Goal: Check status: Check status

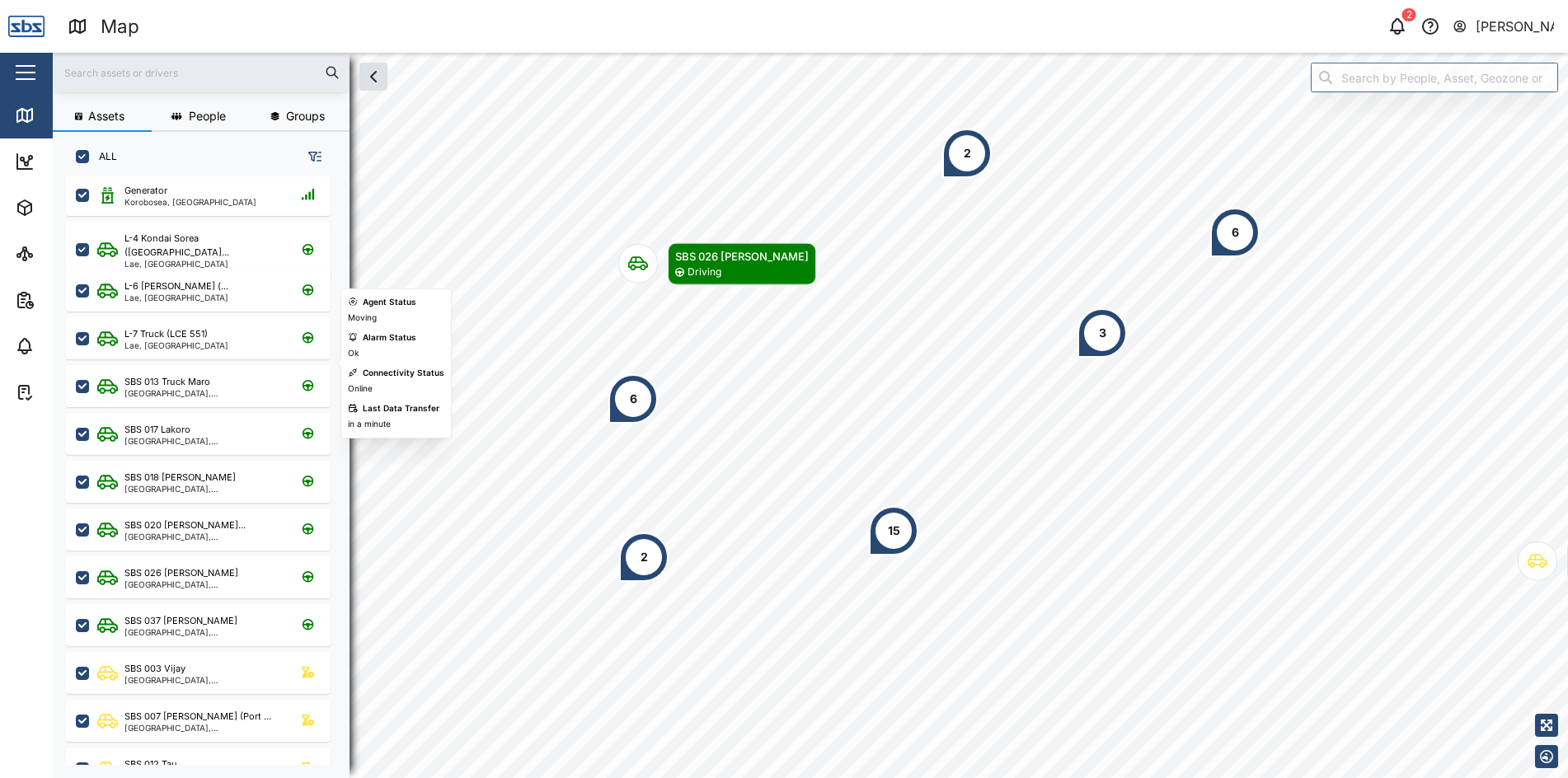
scroll to position [82, 0]
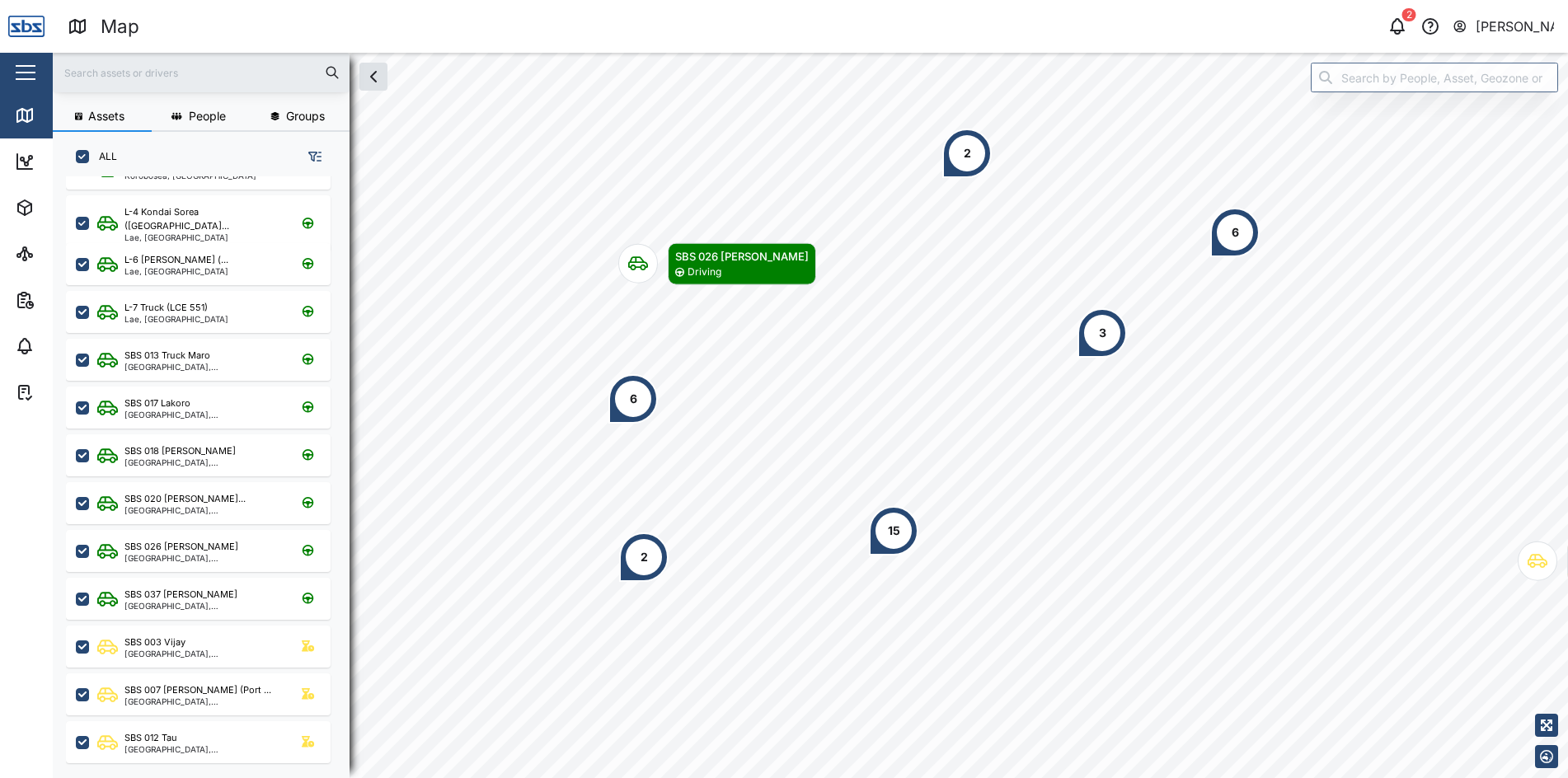
click at [195, 399] on div "SBS 017 Lakoro" at bounding box center [203, 403] width 157 height 14
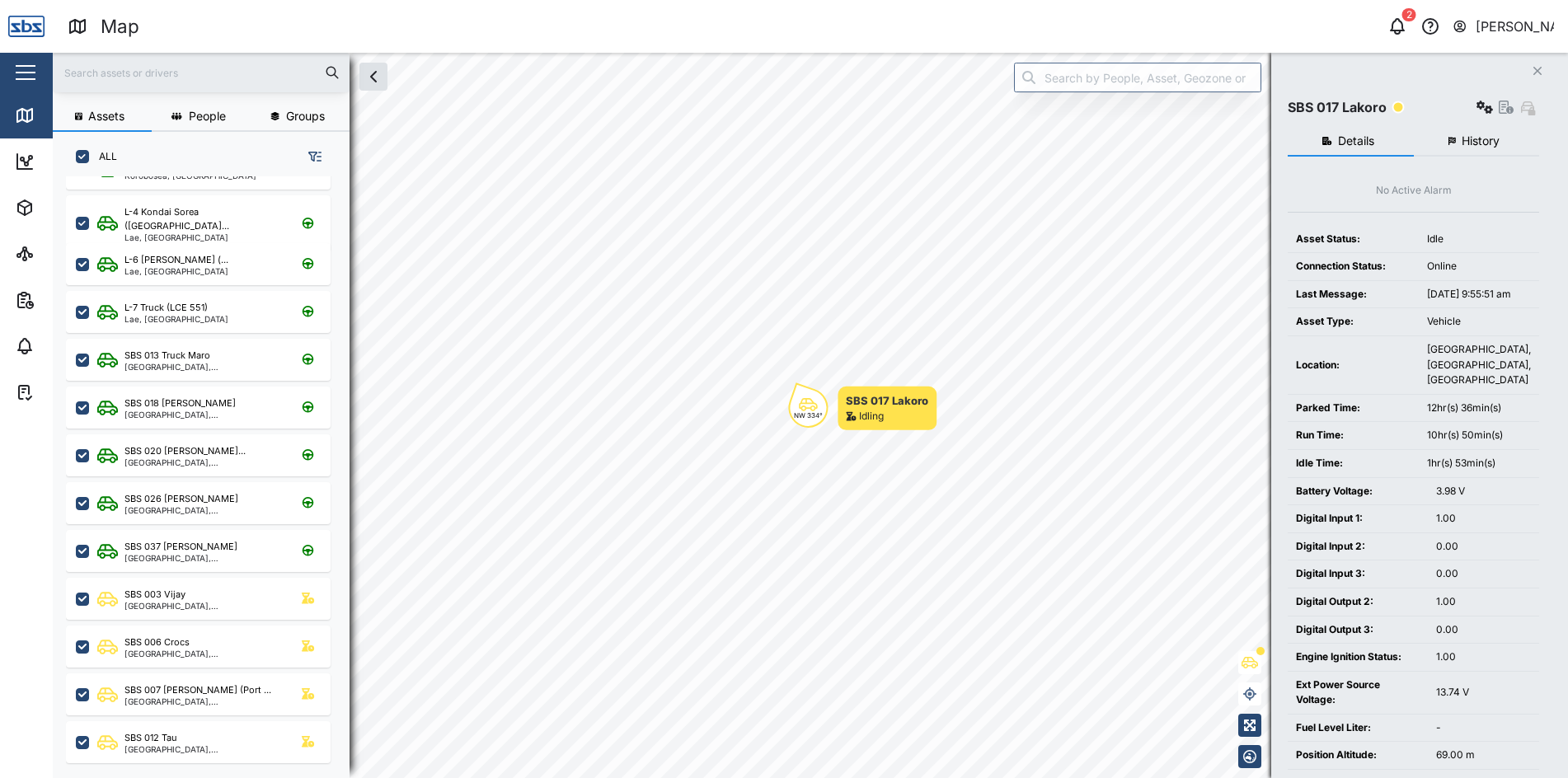
click at [1486, 145] on span "History" at bounding box center [1481, 141] width 38 height 12
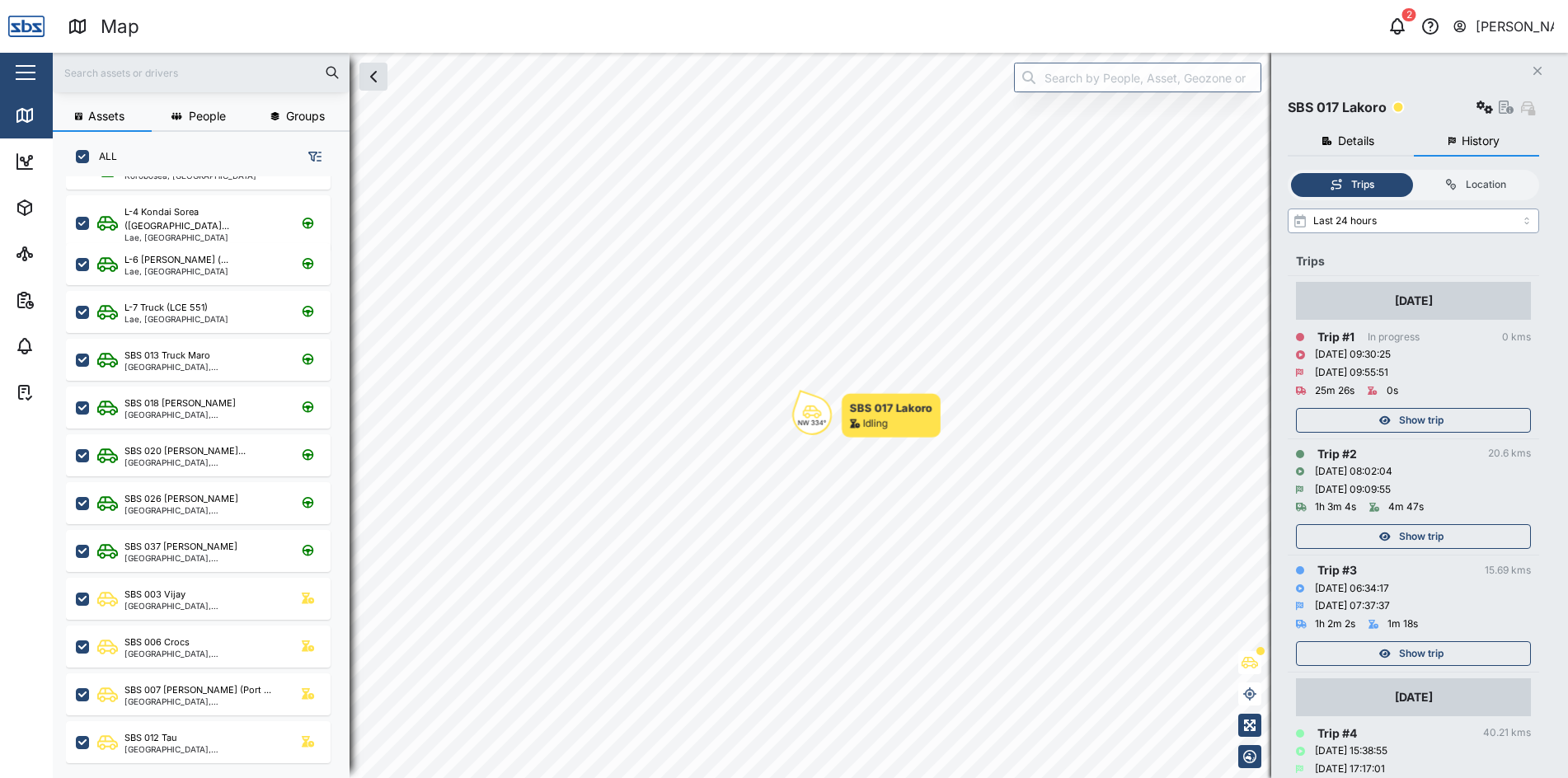
click at [1528, 225] on input "Last 24 hours" at bounding box center [1413, 221] width 251 height 25
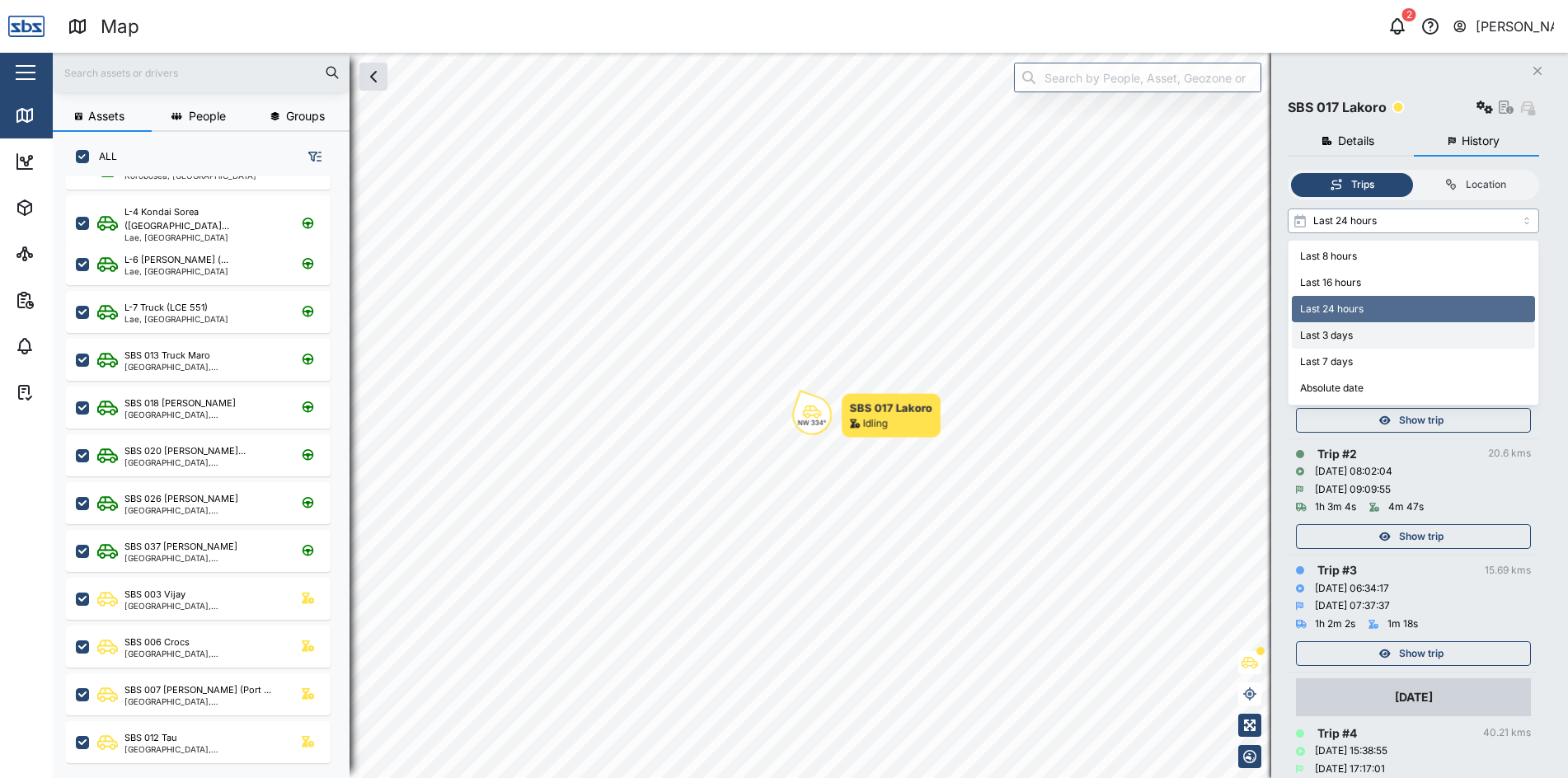
type input "Last 3 days"
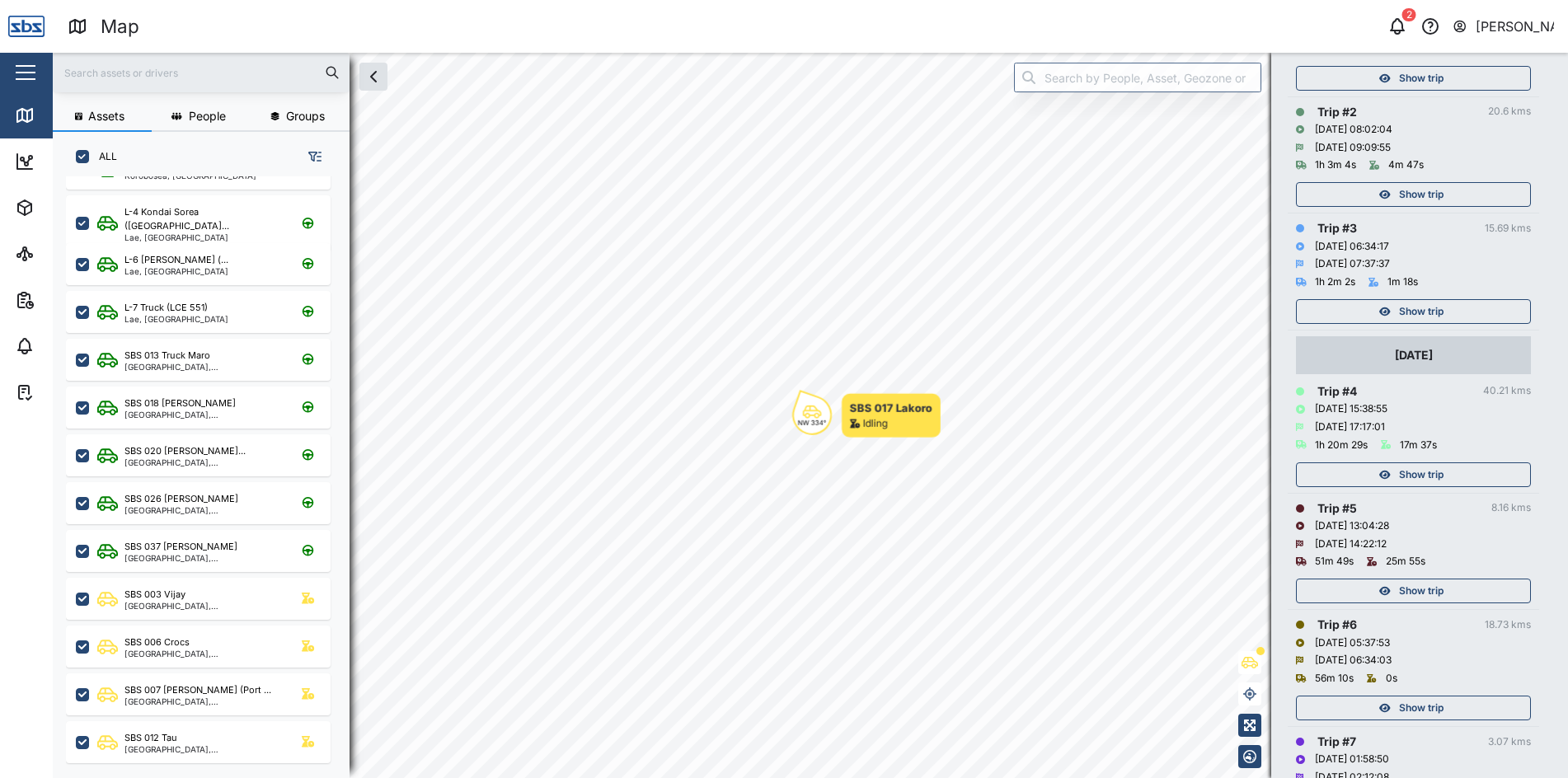
scroll to position [494, 0]
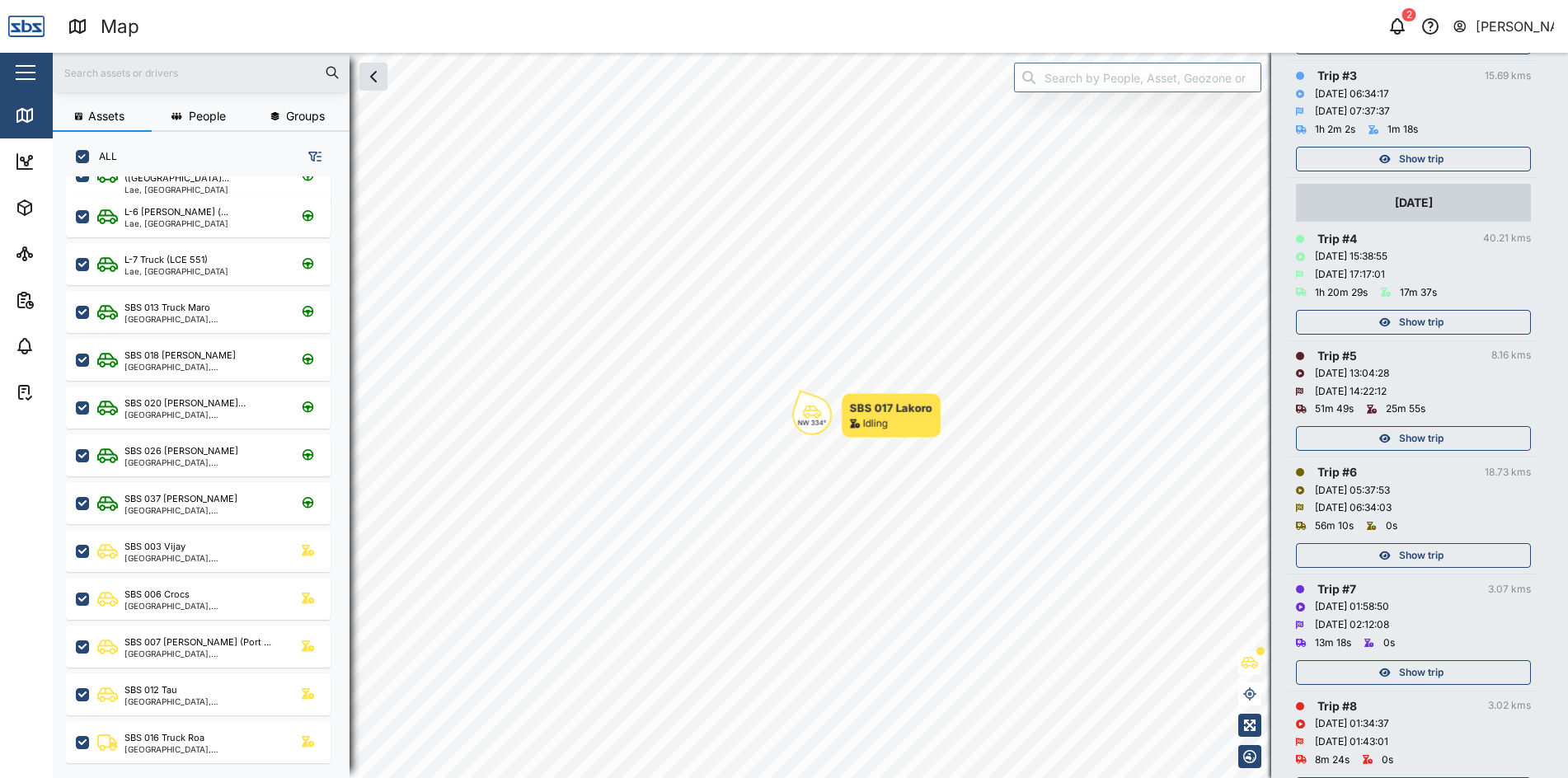
click at [1432, 308] on div "Show trip" at bounding box center [1413, 318] width 235 height 33
click at [1432, 321] on span "Show trip" at bounding box center [1421, 322] width 45 height 23
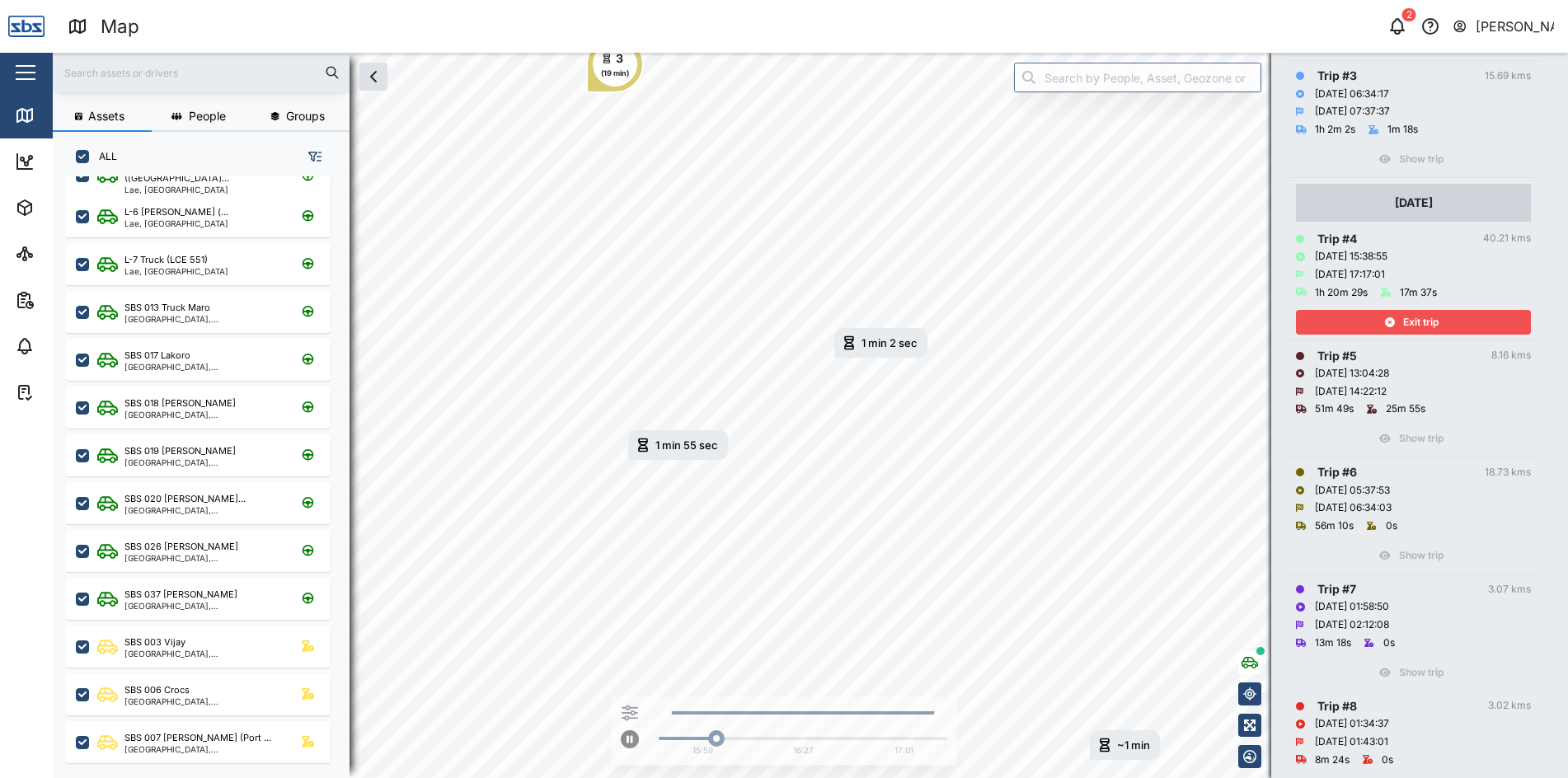
click at [1403, 319] on span "Exit trip" at bounding box center [1420, 322] width 35 height 23
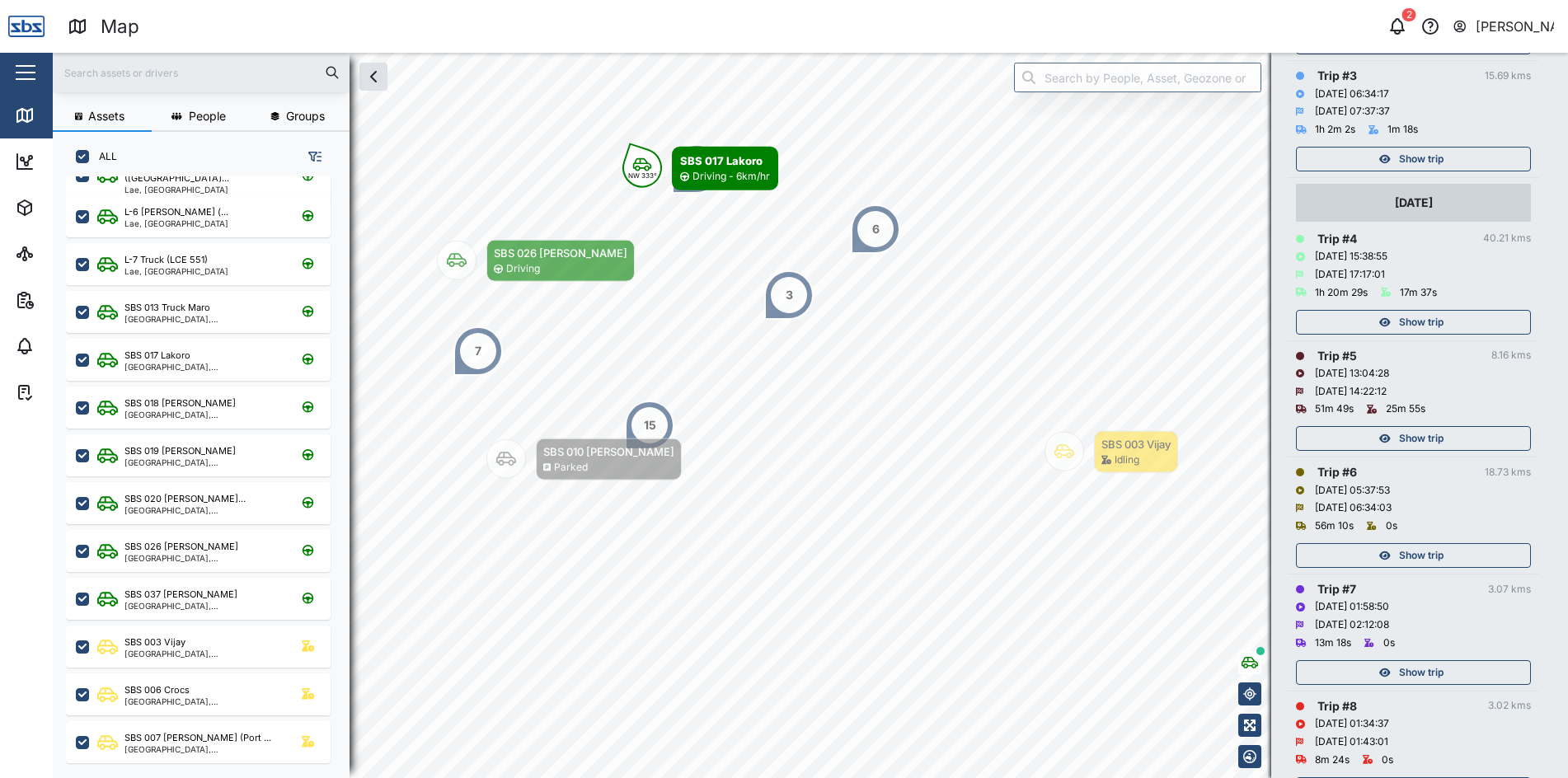
click at [1419, 163] on span "Show trip" at bounding box center [1421, 159] width 45 height 23
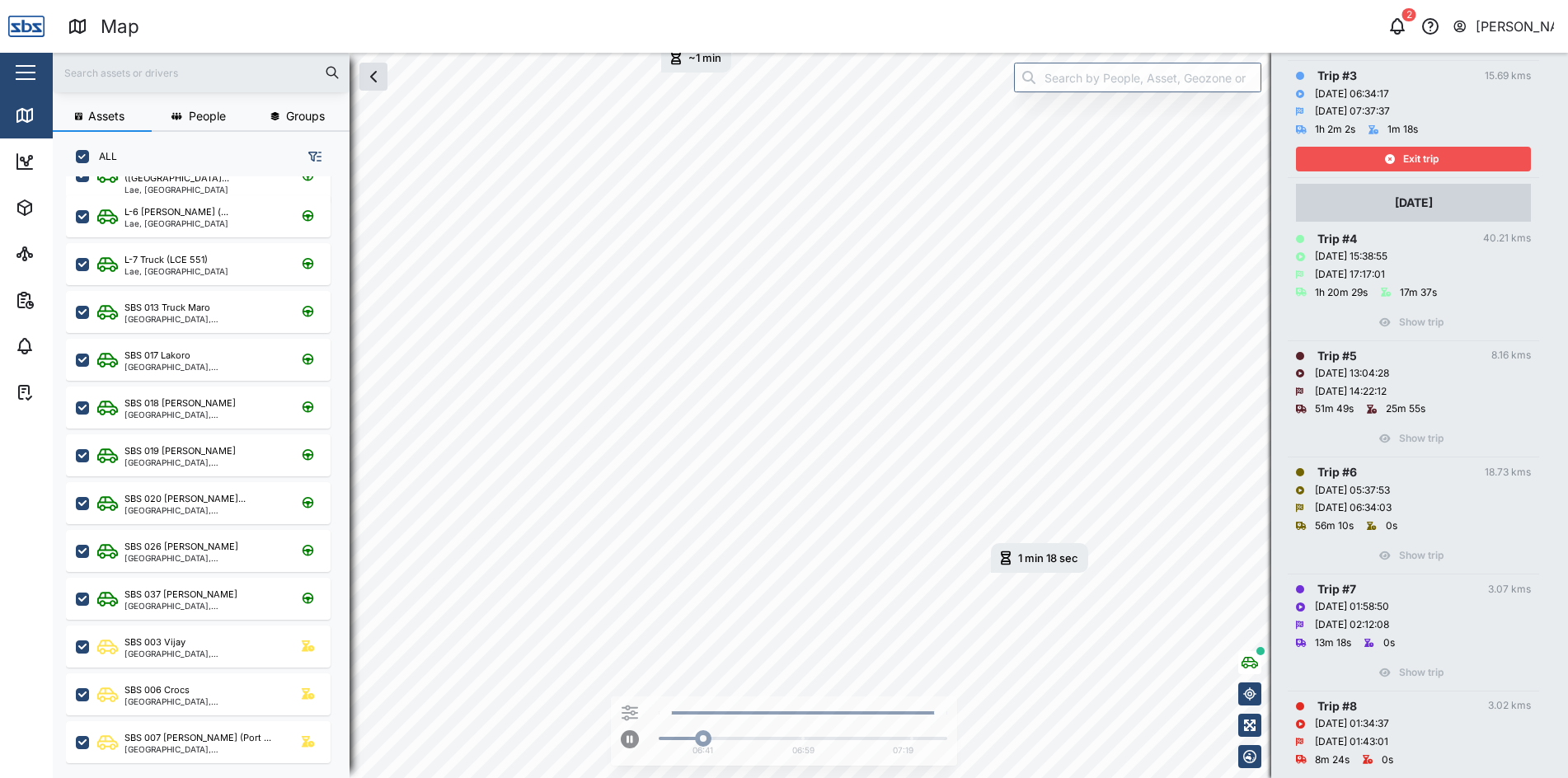
click at [1419, 163] on span "Exit trip" at bounding box center [1420, 159] width 35 height 23
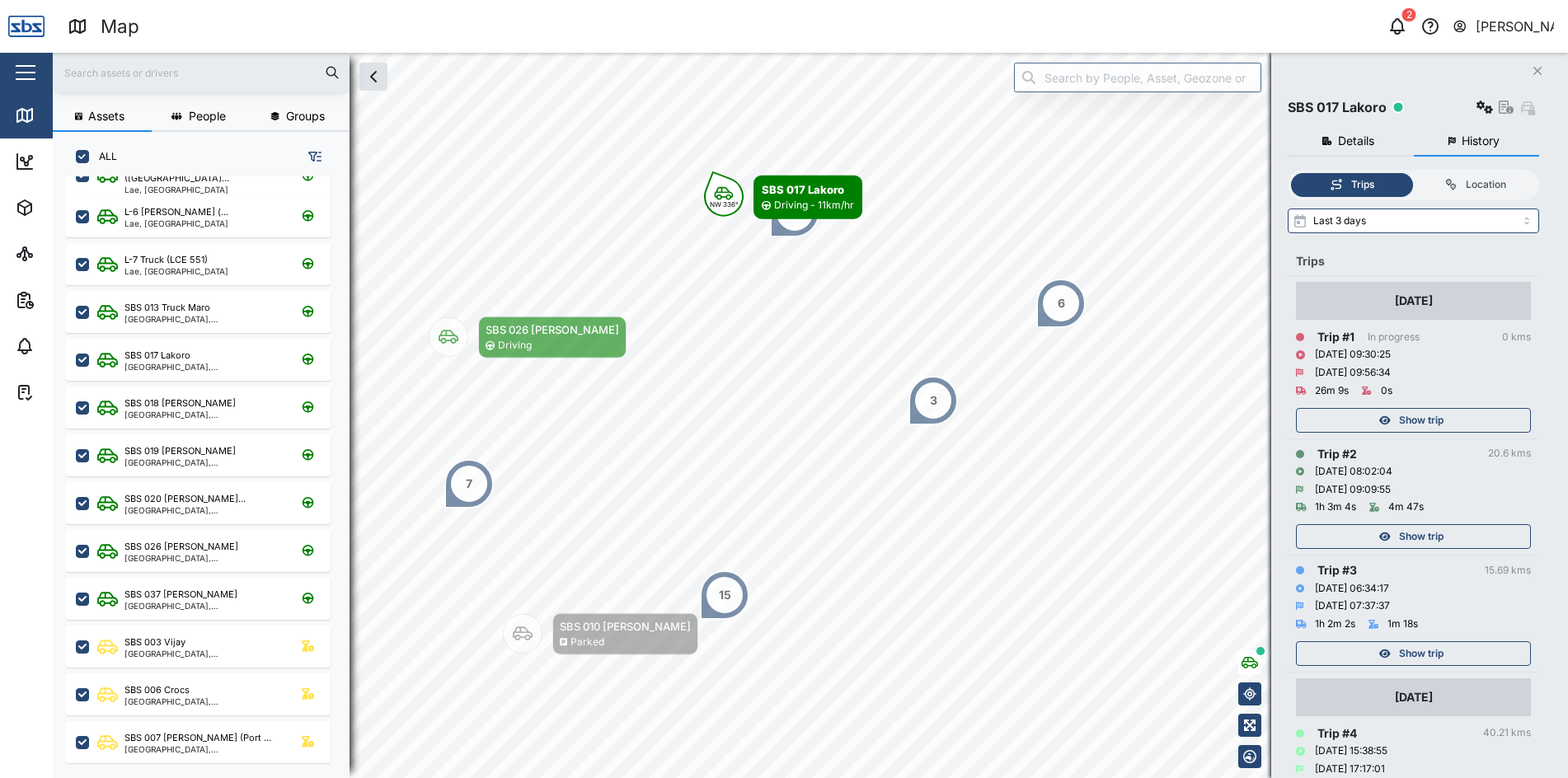
click at [1537, 72] on icon "button" at bounding box center [1537, 71] width 8 height 8
